Goal: Transaction & Acquisition: Purchase product/service

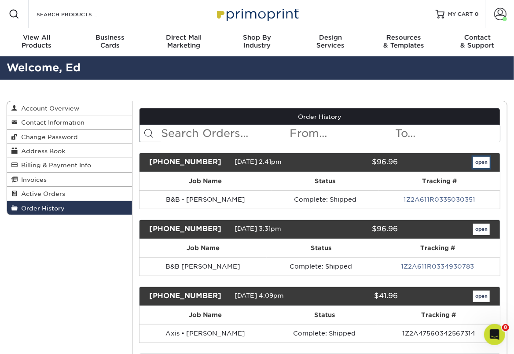
click at [480, 163] on link "open" at bounding box center [481, 162] width 17 height 11
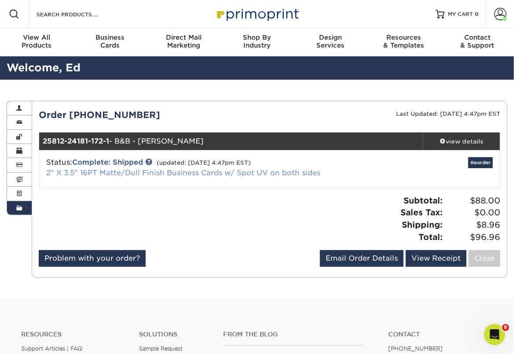
click at [220, 174] on link "2" X 3.5" 16PT Matte/Dull Finish Business Cards w/ Spot UV on both sides" at bounding box center [183, 172] width 274 height 8
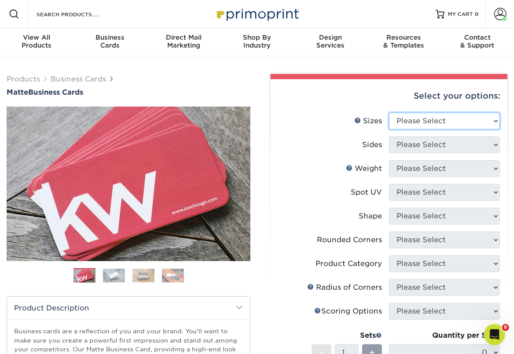
select select "2.00x3.50"
click option "2" x 3.5" - Standard" at bounding box center [0, 0] width 0 height 0
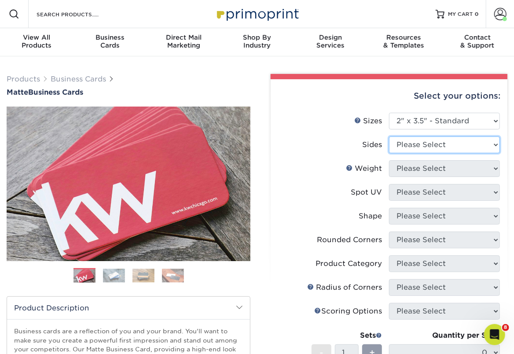
select select "13abbda7-1d64-4f25-8bb2-c179b224825d"
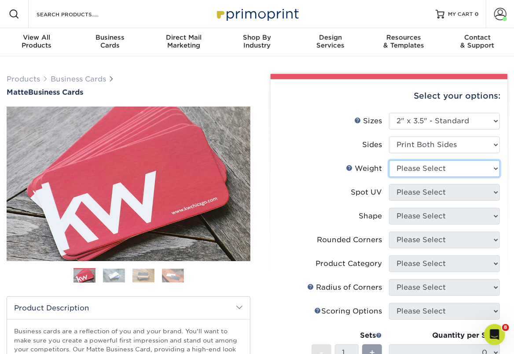
select select "16PT"
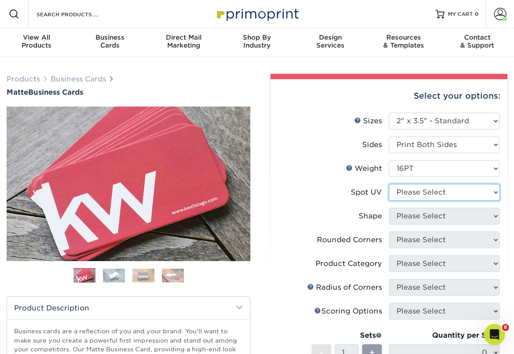
select select "0"
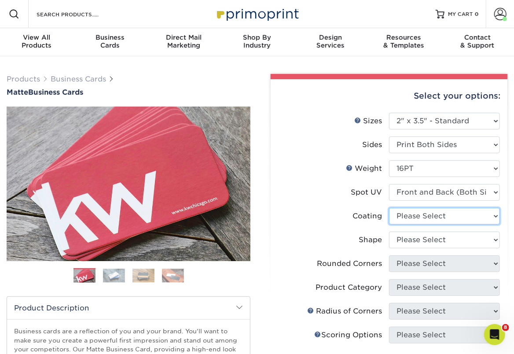
select select "121bb7b5-3b4d-429f-bd8d-bbf80e953313"
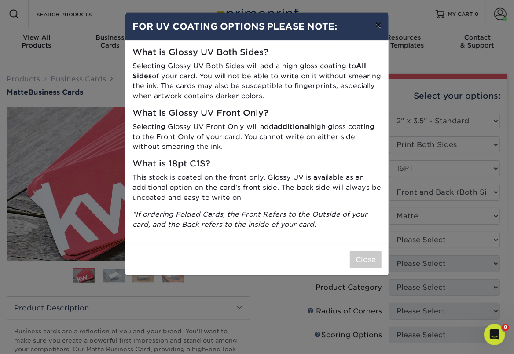
click at [380, 29] on button "×" at bounding box center [378, 25] width 20 height 25
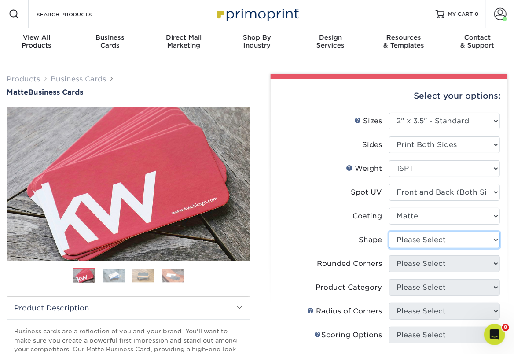
select select "standard"
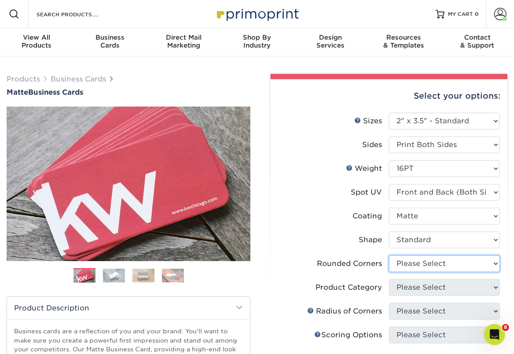
select select "0"
click option "No" at bounding box center [0, 0] width 0 height 0
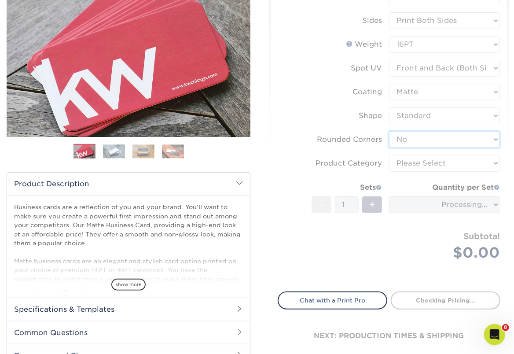
scroll to position [124, 0]
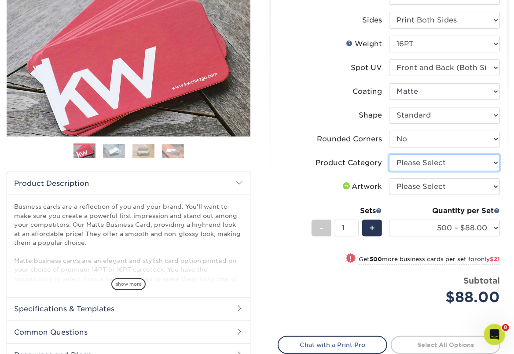
select select "3b5148f1-0588-4f88-a218-97bcfdce65c1"
click option "Business Cards" at bounding box center [0, 0] width 0 height 0
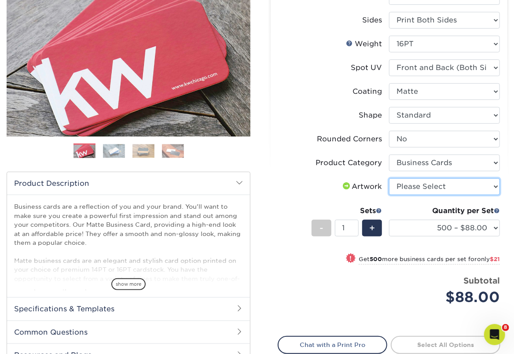
select select "upload"
click option "I will upload files" at bounding box center [0, 0] width 0 height 0
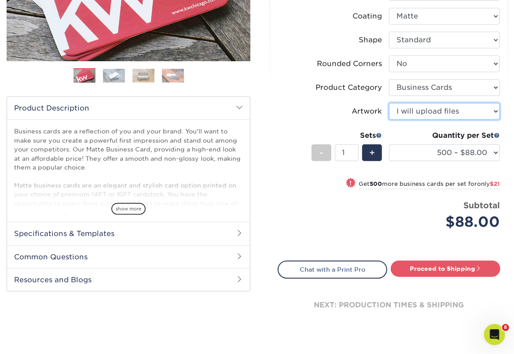
scroll to position [209, 0]
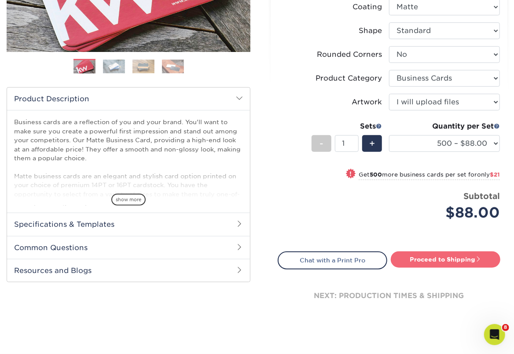
click at [436, 255] on link "Proceed to Shipping" at bounding box center [446, 259] width 110 height 16
type input "Set 1"
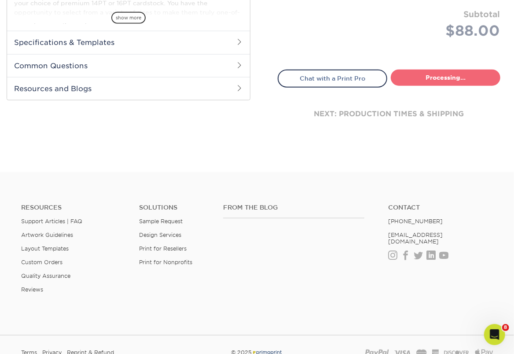
select select "84b0d15f-6b65-4aa4-bc5a-4a65d7730aad"
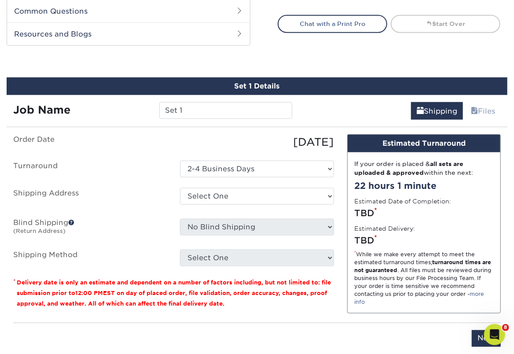
scroll to position [483, 0]
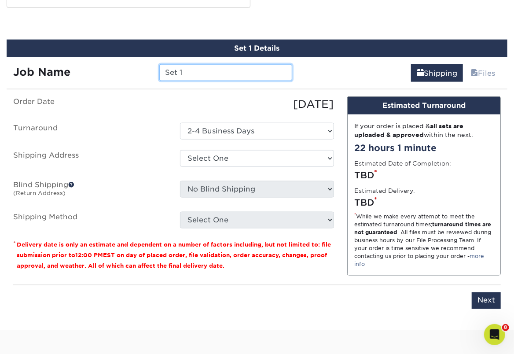
click at [189, 70] on input "Set 1" at bounding box center [225, 72] width 133 height 17
type input "B&B [PERSON_NAME]"
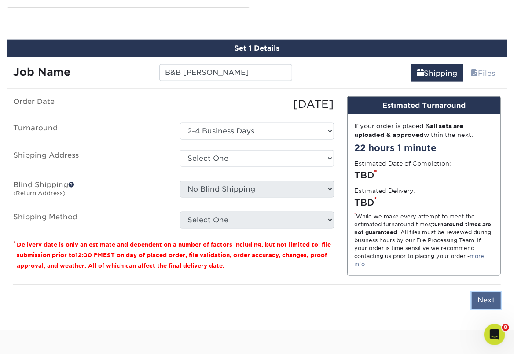
click at [494, 300] on input "Next" at bounding box center [486, 300] width 29 height 17
type input "Next"
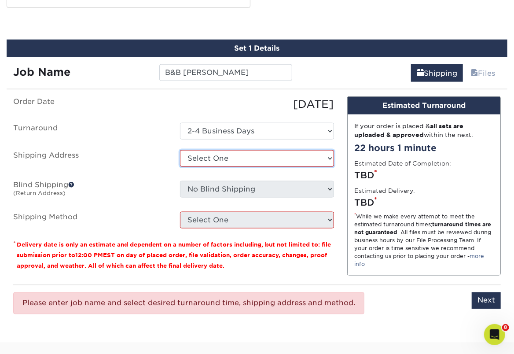
click at [180, 150] on select "Select One AIM - Kristine Haldeman Axis - Bryant Schram BC AXIS - Cambridge Squ…" at bounding box center [257, 158] width 154 height 17
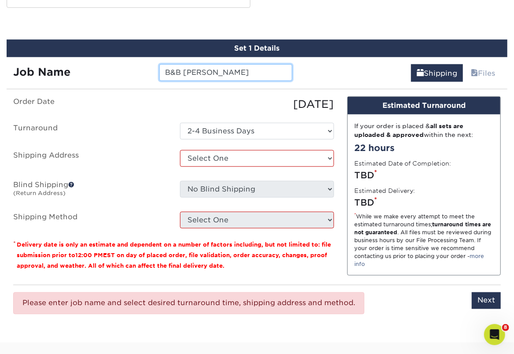
drag, startPoint x: 234, startPoint y: 75, endPoint x: 153, endPoint y: 72, distance: 81.9
click at [159, 71] on input "B&B [PERSON_NAME]" at bounding box center [225, 72] width 133 height 17
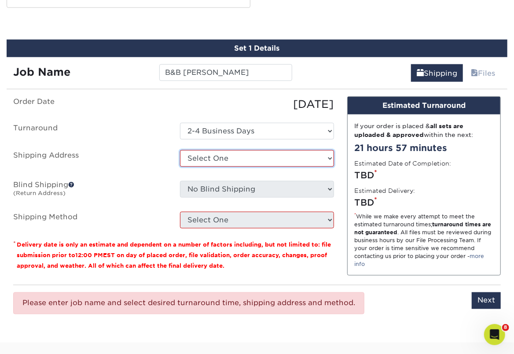
click at [180, 150] on select "Select One AIM - Kristine Haldeman Axis - Bryant Schram BC AXIS - Cambridge Squ…" at bounding box center [257, 158] width 154 height 17
select select "206851"
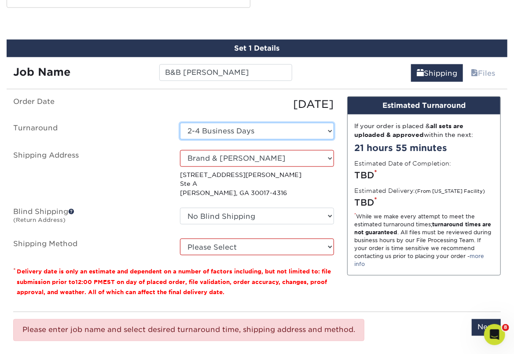
click option "2-4 Business Days" at bounding box center [0, 0] width 0 height 0
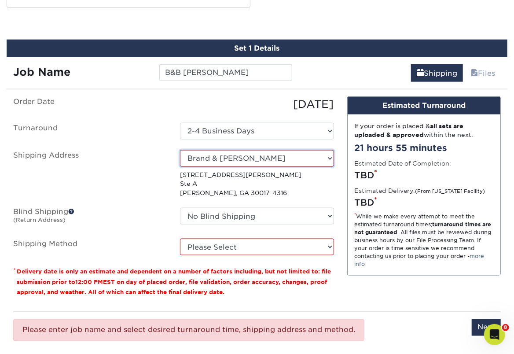
click at [180, 150] on select "Select One AIM - Kristine Haldeman Axis - Bryant Schram BC AXIS - Cambridge Squ…" at bounding box center [257, 158] width 154 height 17
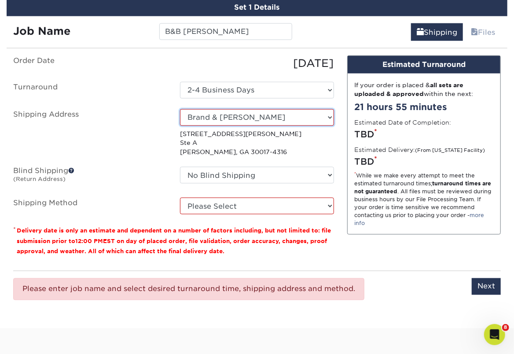
scroll to position [547, 0]
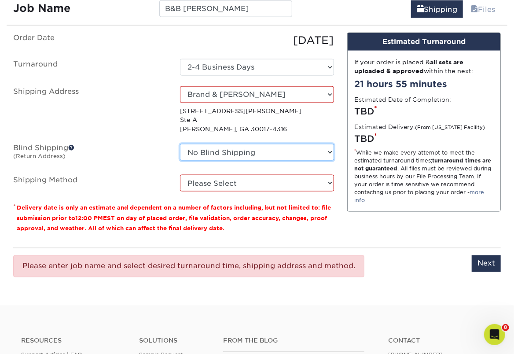
click at [180, 144] on select "No Blind Shipping AIM - Kristine Haldeman Axis - Bryant Schram BC AXIS - Cambri…" at bounding box center [257, 152] width 154 height 17
select select "955"
click option "Credit Card" at bounding box center [0, 0] width 0 height 0
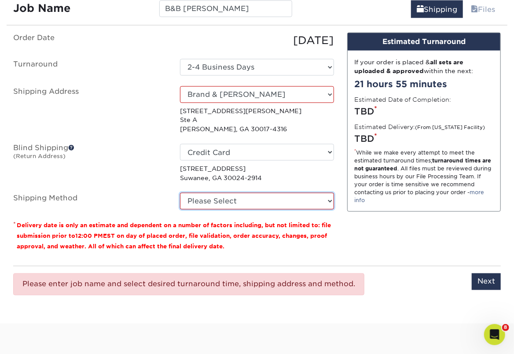
select select "03"
click option "Ground Shipping (+$8.96)" at bounding box center [0, 0] width 0 height 0
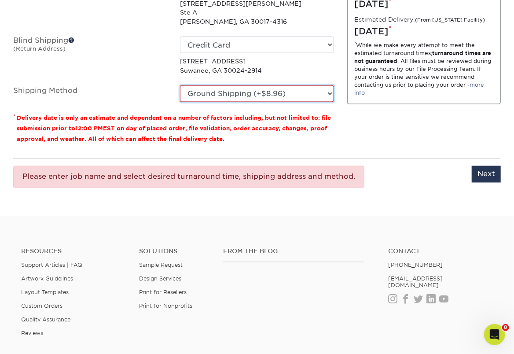
scroll to position [663, 0]
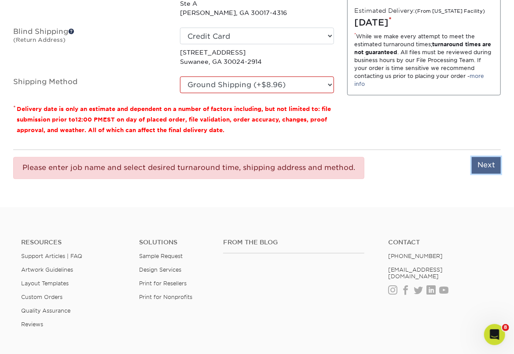
click at [483, 167] on input "Next" at bounding box center [486, 165] width 29 height 17
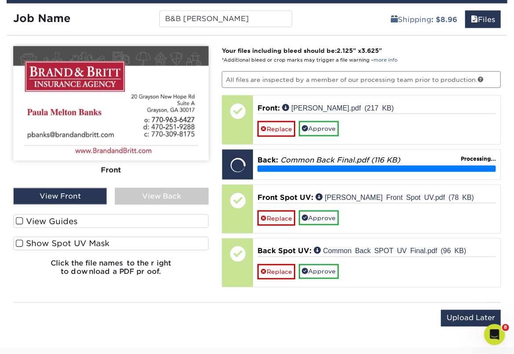
scroll to position [530, 0]
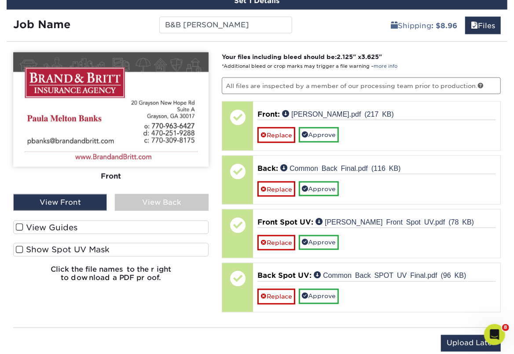
click at [19, 246] on span at bounding box center [19, 249] width 7 height 8
click at [0, 0] on input "Show Spot UV Mask" at bounding box center [0, 0] width 0 height 0
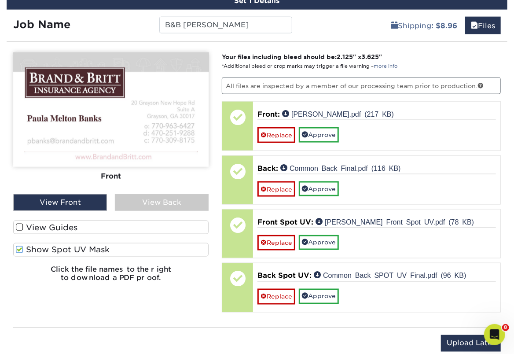
click at [21, 227] on span at bounding box center [19, 227] width 7 height 8
click at [0, 0] on input "View Guides" at bounding box center [0, 0] width 0 height 0
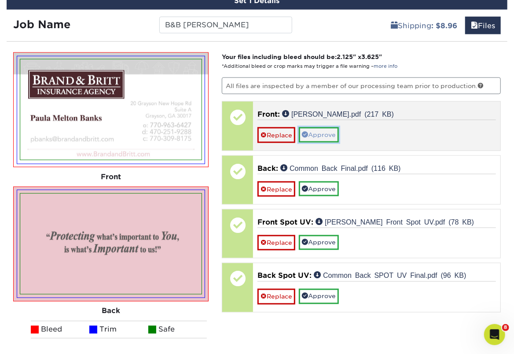
click at [319, 134] on link "Approve" at bounding box center [319, 134] width 40 height 15
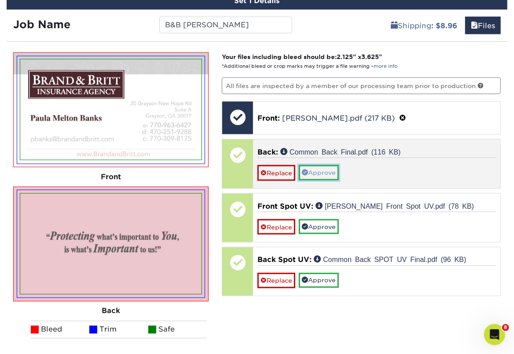
click at [323, 171] on link "Approve" at bounding box center [319, 172] width 40 height 15
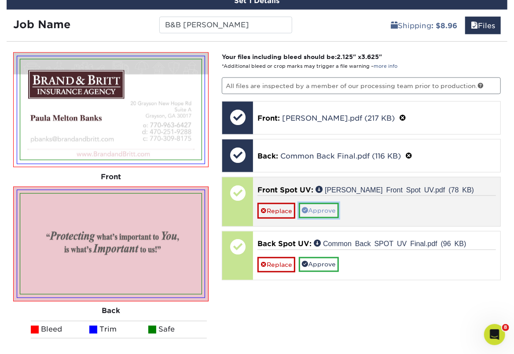
click at [327, 204] on link "Approve" at bounding box center [319, 210] width 40 height 15
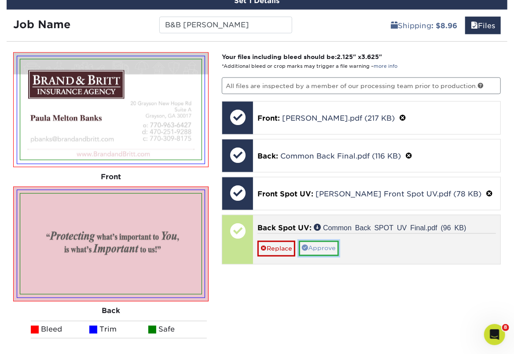
click at [324, 241] on link "Approve" at bounding box center [319, 248] width 40 height 15
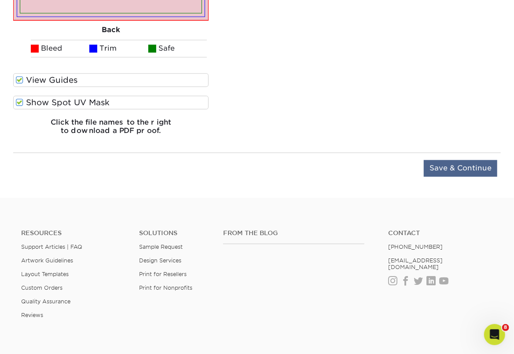
scroll to position [812, 0]
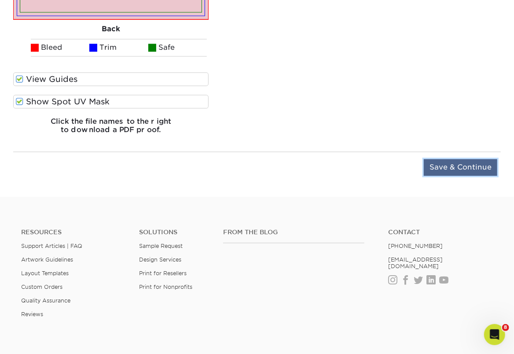
click at [470, 165] on input "Save & Continue" at bounding box center [460, 167] width 73 height 17
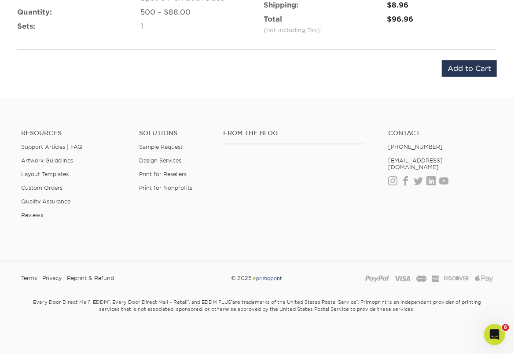
scroll to position [631, 0]
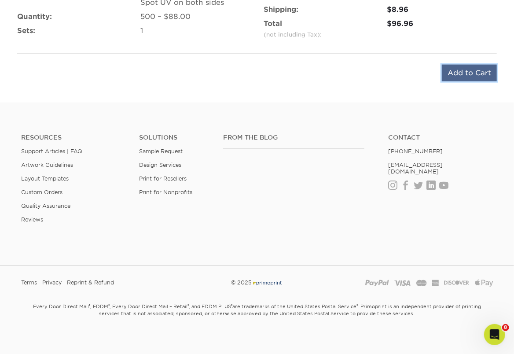
click at [468, 72] on input "Add to Cart" at bounding box center [469, 73] width 55 height 17
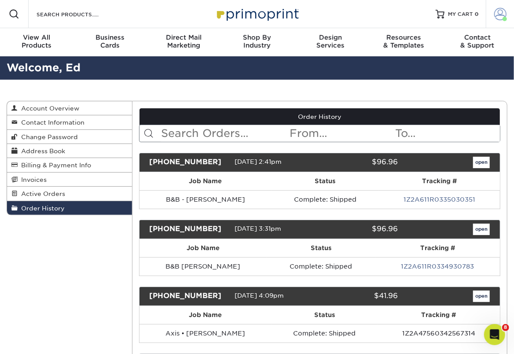
click at [497, 15] on span at bounding box center [500, 14] width 12 height 12
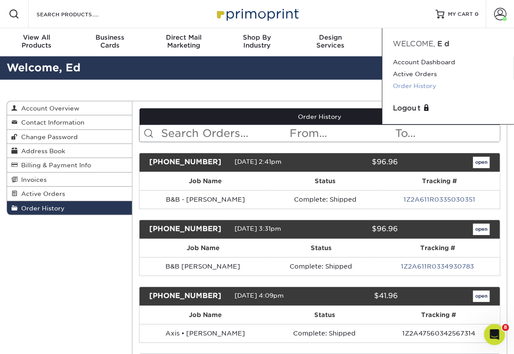
click at [436, 87] on link "Order History" at bounding box center [448, 86] width 110 height 12
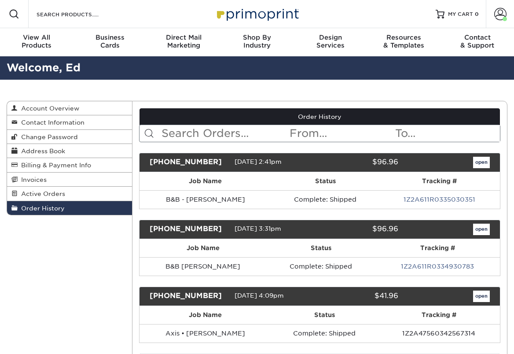
click at [166, 133] on input "text" at bounding box center [225, 133] width 128 height 17
type input "banks"
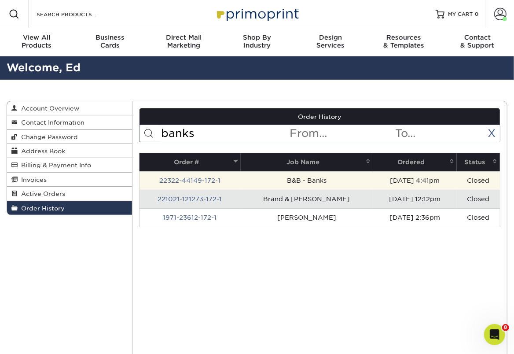
click at [221, 181] on td "22322-44149-172-1" at bounding box center [189, 180] width 101 height 18
click at [311, 180] on td "B&B - Banks" at bounding box center [307, 180] width 132 height 18
click at [175, 179] on link "22322-44149-172-1" at bounding box center [189, 180] width 61 height 7
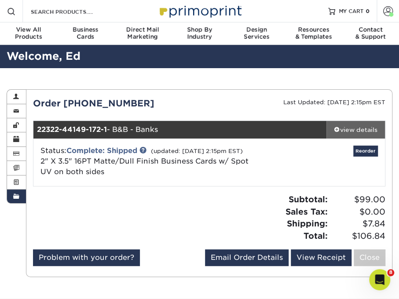
click at [364, 129] on div "view details" at bounding box center [355, 129] width 59 height 9
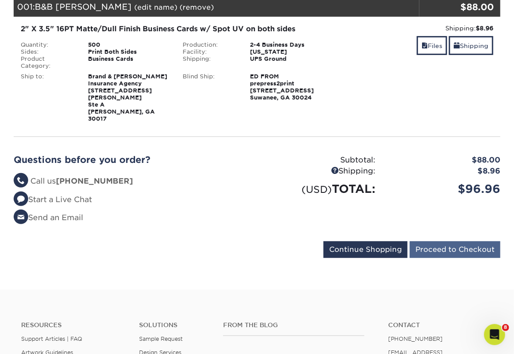
scroll to position [138, 0]
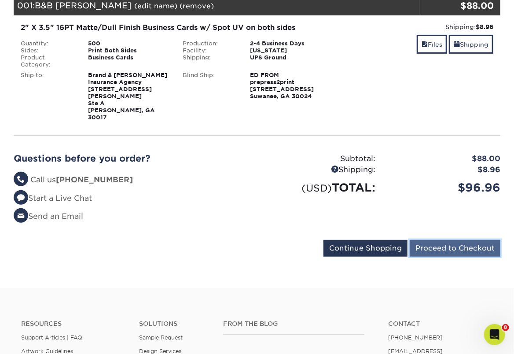
click at [474, 240] on input "Proceed to Checkout" at bounding box center [455, 248] width 91 height 17
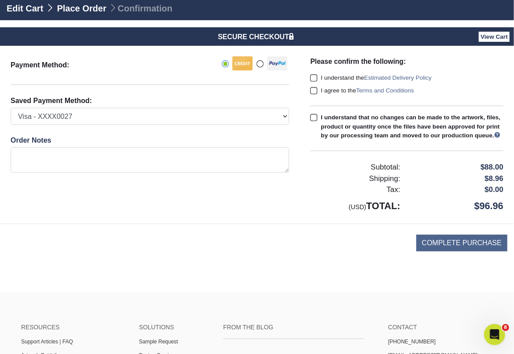
scroll to position [59, 0]
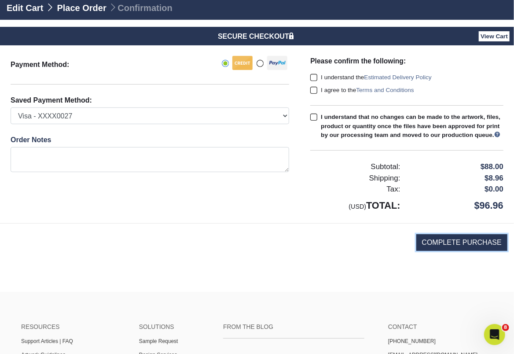
drag, startPoint x: 446, startPoint y: 248, endPoint x: 309, endPoint y: 154, distance: 165.8
click at [258, 199] on div "Payment Method: Ed From CVV:" at bounding box center [257, 157] width 501 height 225
drag, startPoint x: 314, startPoint y: 75, endPoint x: 316, endPoint y: 93, distance: 18.2
click at [314, 76] on span at bounding box center [313, 77] width 7 height 8
click at [0, 0] on input "I understand the Estimated Delivery Policy" at bounding box center [0, 0] width 0 height 0
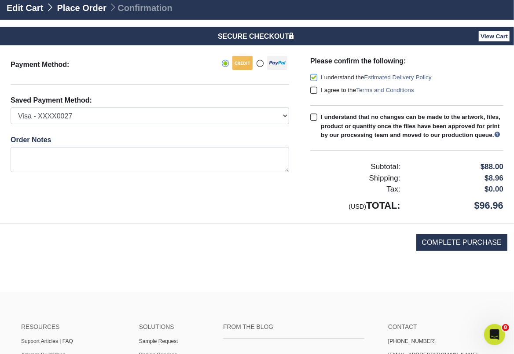
click at [316, 94] on span at bounding box center [313, 90] width 7 height 8
click at [0, 0] on input "I agree to the Terms and Conditions" at bounding box center [0, 0] width 0 height 0
click at [315, 119] on span at bounding box center [313, 117] width 7 height 8
click at [0, 0] on input "I understand that no changes can be made to the artwork, files, product or quan…" at bounding box center [0, 0] width 0 height 0
click at [438, 249] on input "COMPLETE PURCHASE" at bounding box center [461, 242] width 91 height 17
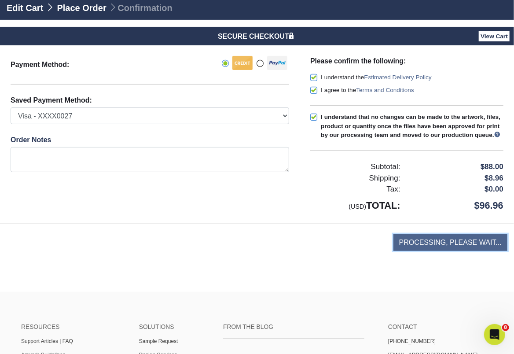
type input "PROCESSING, PLEASE WAIT..."
